Goal: Check status

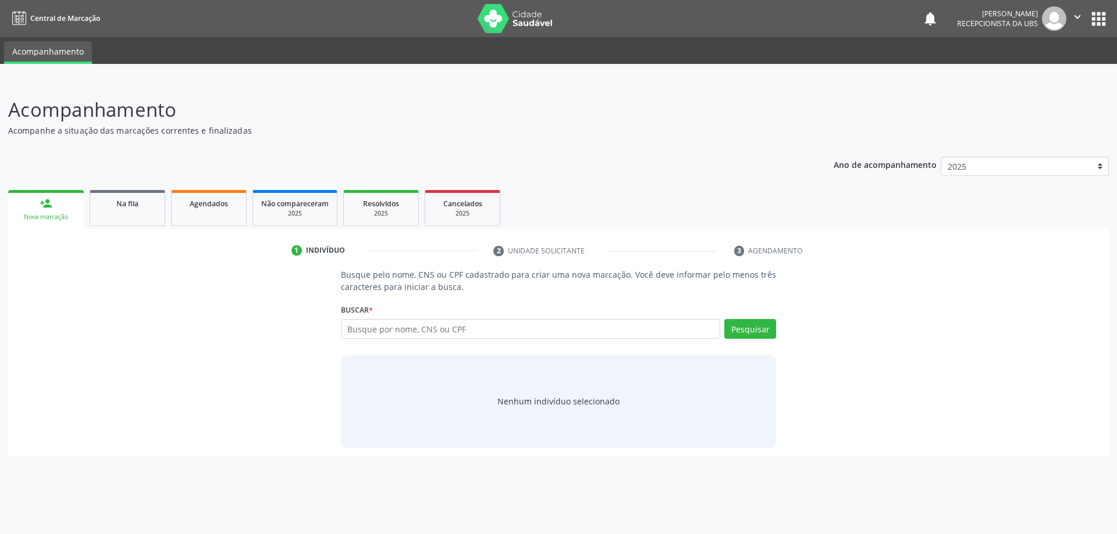
click at [397, 328] on input "text" at bounding box center [531, 329] width 380 height 20
type input "702805665690167"
click at [754, 330] on button "Pesquisar" at bounding box center [750, 329] width 52 height 20
click at [755, 330] on button "Pesquisar" at bounding box center [750, 329] width 52 height 20
click at [750, 322] on button "Pesquisar" at bounding box center [750, 329] width 52 height 20
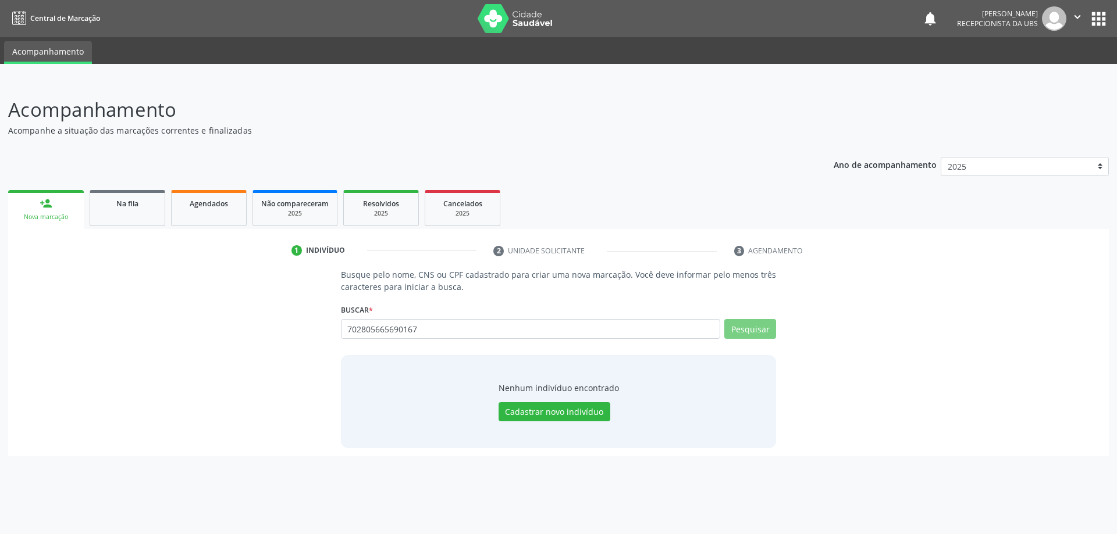
click at [748, 329] on button "Pesquisar" at bounding box center [750, 329] width 52 height 20
drag, startPoint x: 355, startPoint y: 333, endPoint x: 445, endPoint y: 339, distance: 90.9
click at [445, 339] on div "702805665690167 Busque por nome, CNS ou CPF Nenhum resultado encontrado para: "…" at bounding box center [559, 333] width 436 height 28
type input "702805665690167"
click at [746, 334] on button "Pesquisar" at bounding box center [750, 329] width 52 height 20
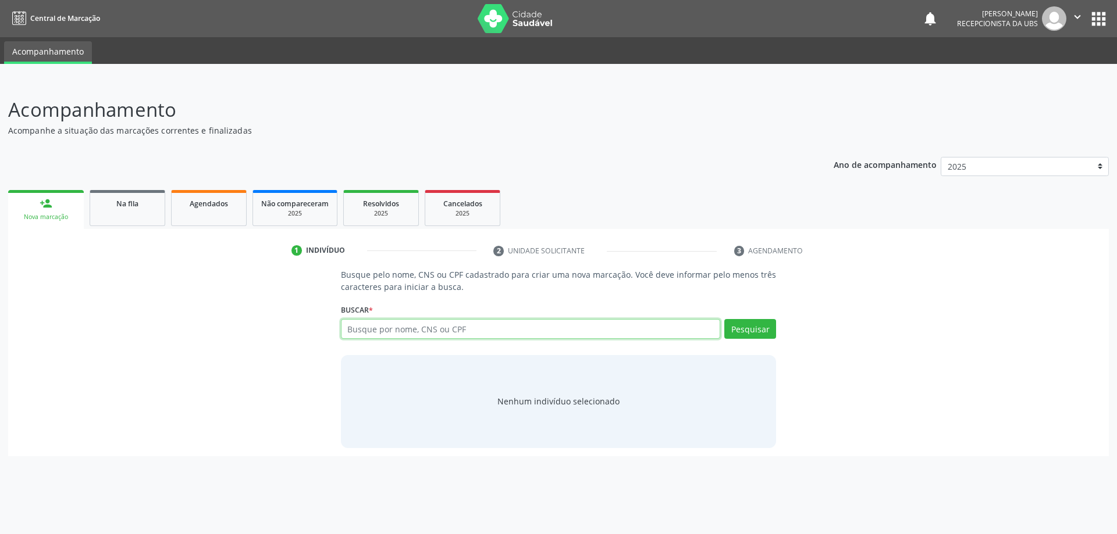
click at [386, 338] on input "text" at bounding box center [531, 329] width 380 height 20
type input "78646294404"
click at [740, 325] on button "Pesquisar" at bounding box center [750, 329] width 52 height 20
drag, startPoint x: 436, startPoint y: 332, endPoint x: 287, endPoint y: 330, distance: 149.5
click at [288, 330] on div "Busque pelo nome, CNS ou CPF cadastrado para criar uma nova marcação. Você deve…" at bounding box center [558, 358] width 1084 height 179
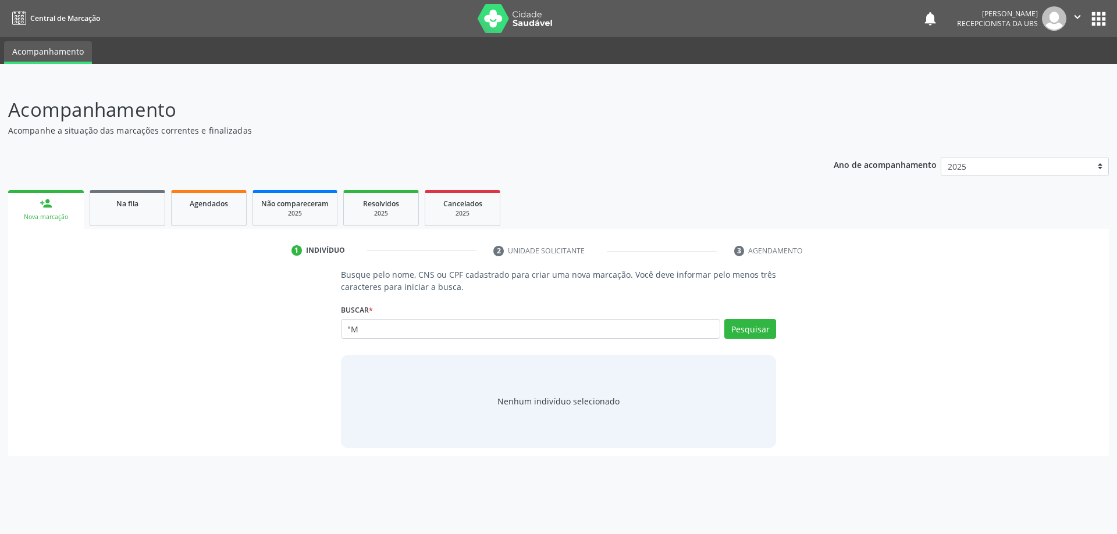
type input """
click at [205, 202] on span "Agendados" at bounding box center [209, 204] width 38 height 10
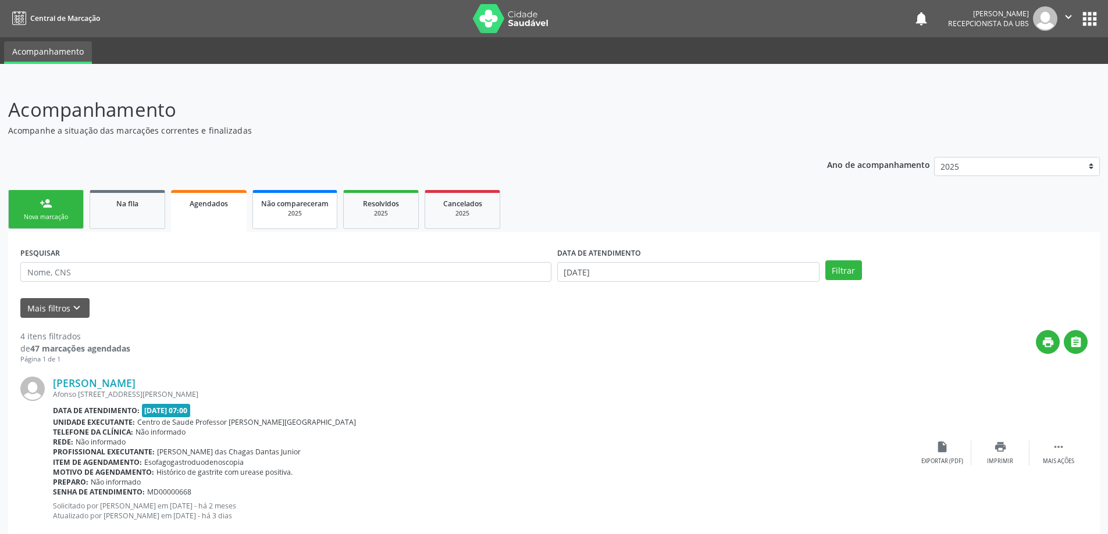
click at [130, 207] on span "Na fila" at bounding box center [127, 204] width 22 height 10
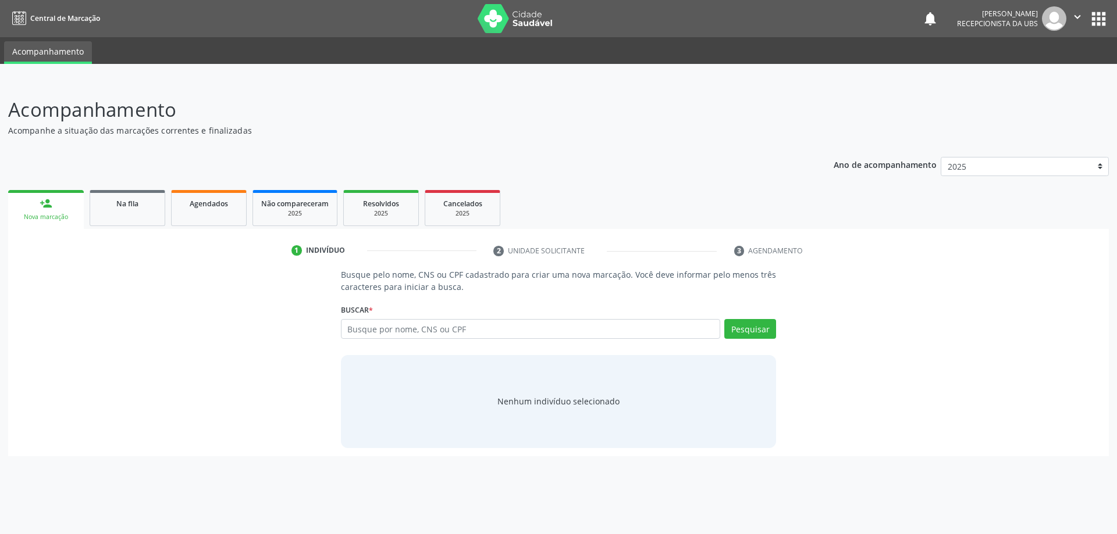
click at [621, 331] on input "text" at bounding box center [531, 329] width 380 height 20
click at [554, 327] on input "text" at bounding box center [531, 329] width 380 height 20
